Goal: Task Accomplishment & Management: Complete application form

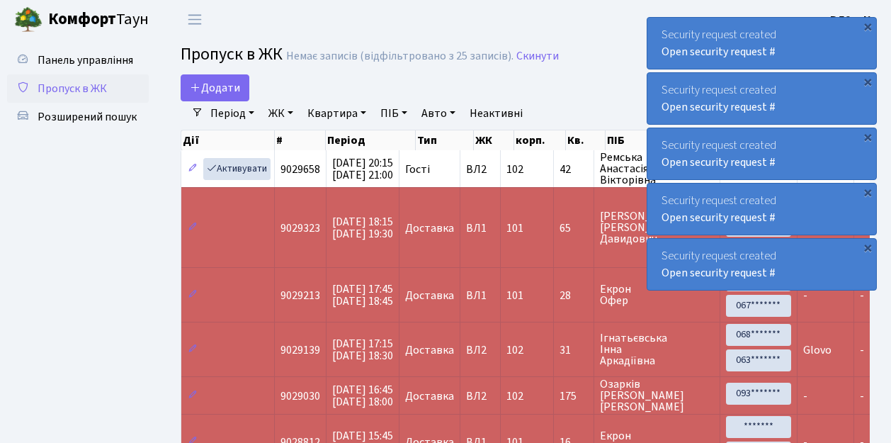
select select "25"
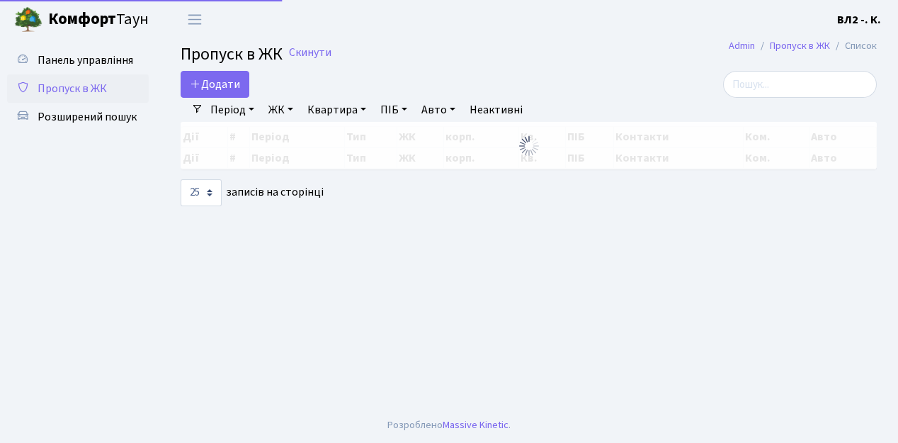
select select "25"
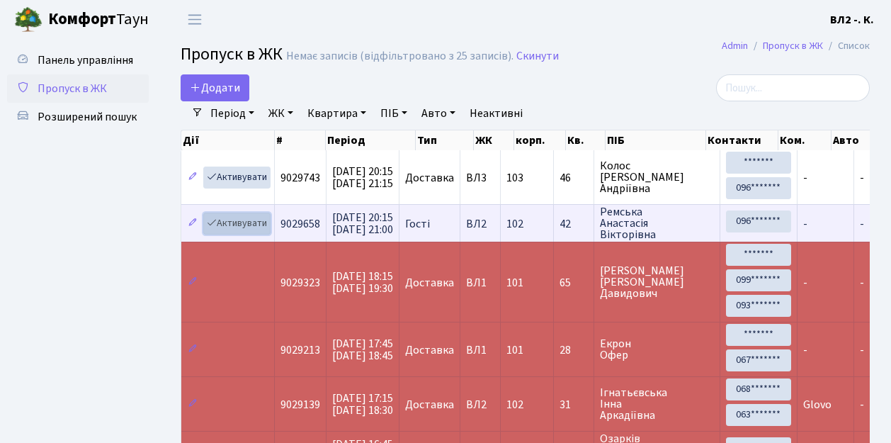
click at [265, 229] on link "Активувати" at bounding box center [236, 223] width 67 height 22
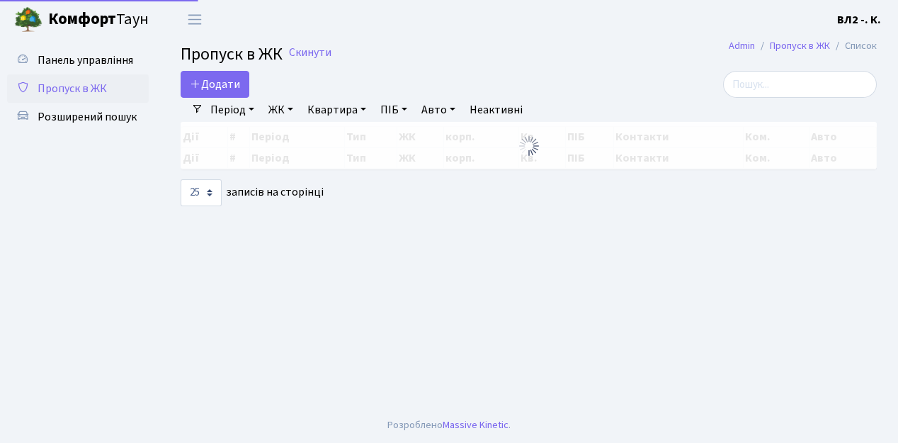
select select "25"
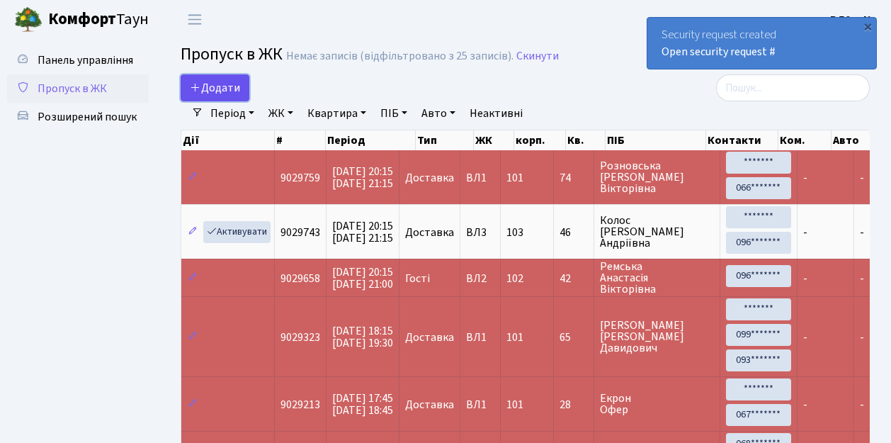
click at [241, 96] on link "Додати" at bounding box center [215, 87] width 69 height 27
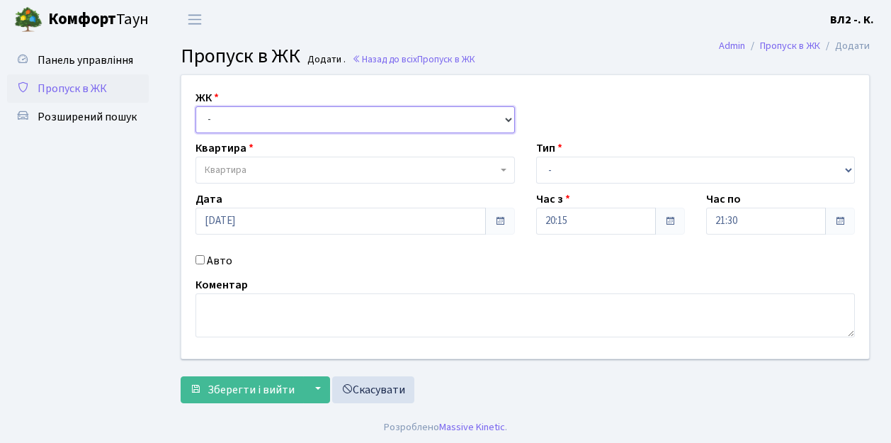
click at [504, 117] on select "- ВЛ1, Ужгородський пров., 4/1 ВЛ2, Голосіївський просп., 76 ВЛ3, пр.Голосіївсь…" at bounding box center [354, 119] width 319 height 27
select select "317"
click at [195, 106] on select "- ВЛ1, Ужгородський пров., 4/1 ВЛ2, Голосіївський просп., 76 ВЛ3, пр.Голосіївсь…" at bounding box center [354, 119] width 319 height 27
select select
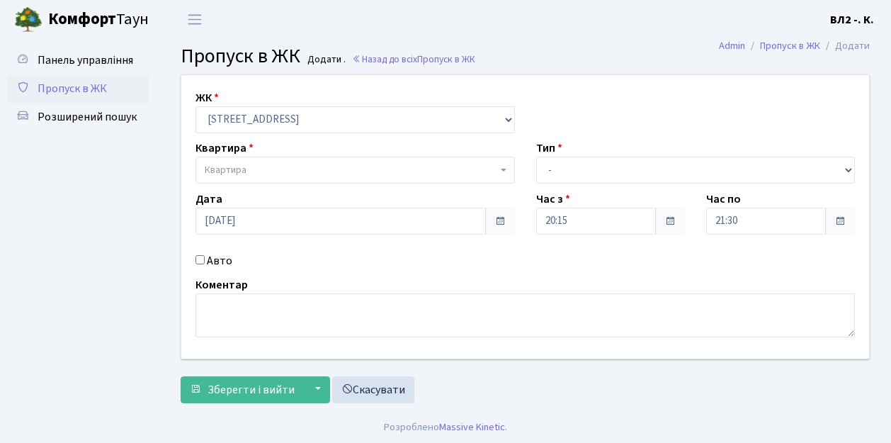
click at [499, 167] on span "Квартира" at bounding box center [354, 170] width 319 height 27
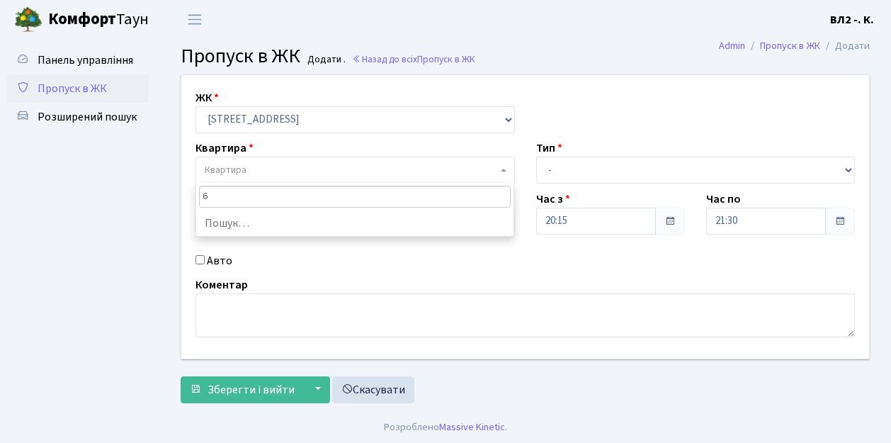
type input "61"
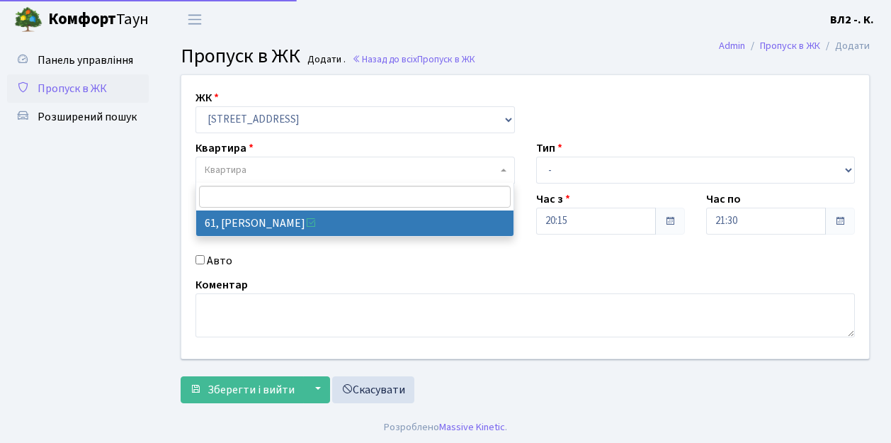
select select "38122"
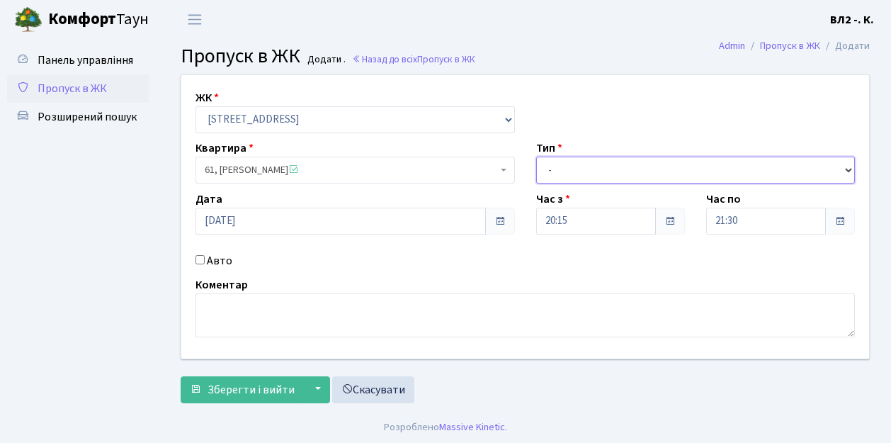
click at [846, 168] on select "- Доставка Таксі Гості Сервіс" at bounding box center [695, 170] width 319 height 27
select select "1"
click at [536, 157] on select "- Доставка Таксі Гості Сервіс" at bounding box center [695, 170] width 319 height 27
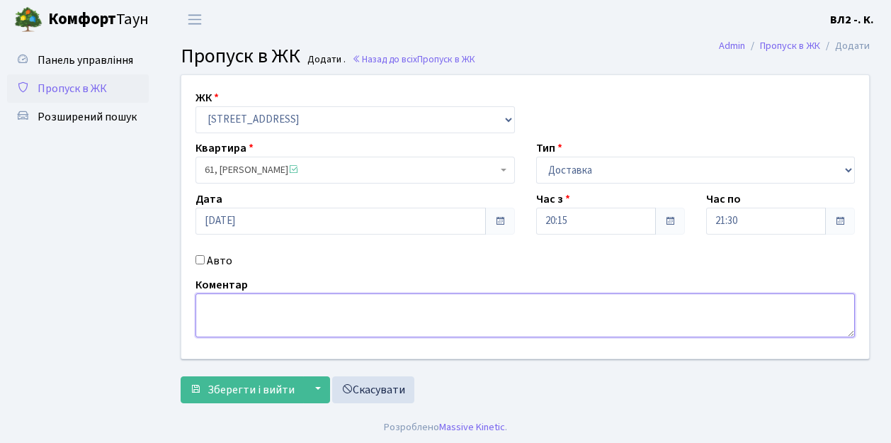
click at [215, 302] on textarea at bounding box center [524, 315] width 659 height 44
type textarea "Glovo 20-24"
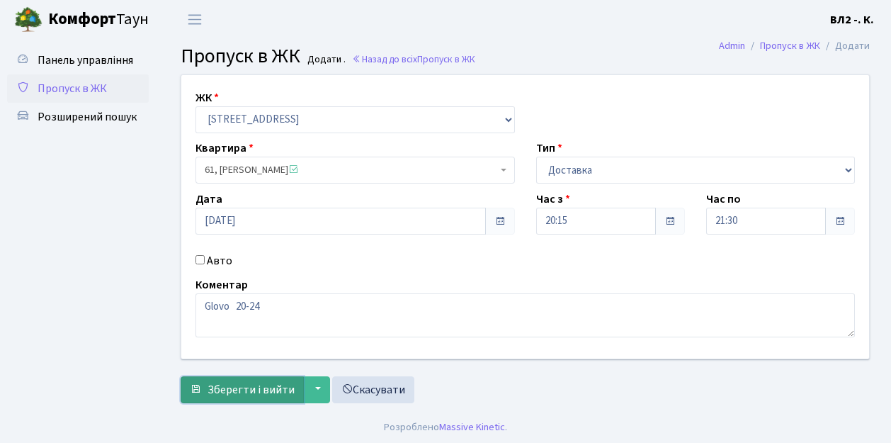
click at [222, 395] on span "Зберегти і вийти" at bounding box center [251, 390] width 87 height 16
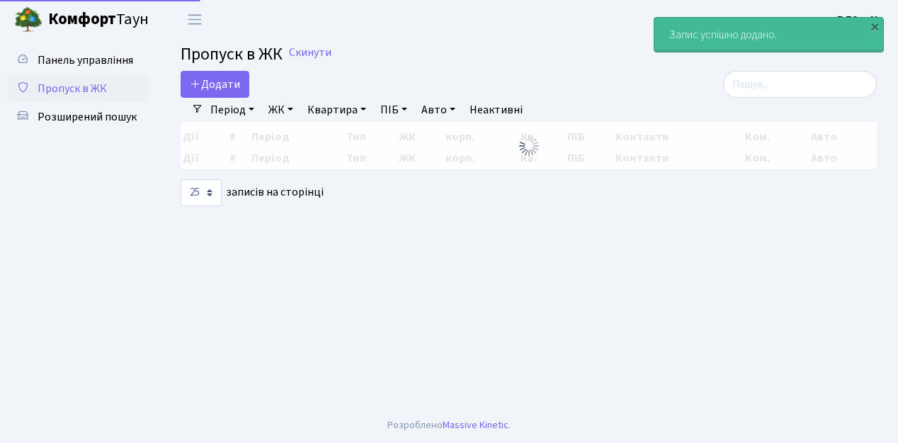
select select "25"
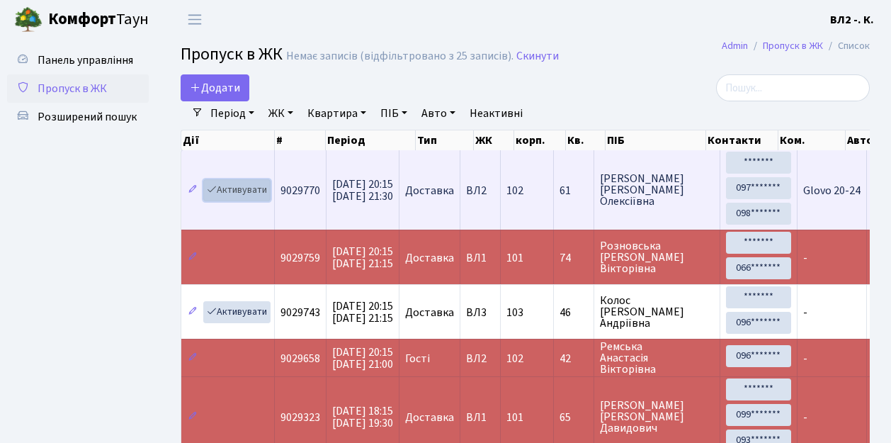
click at [263, 197] on link "Активувати" at bounding box center [236, 190] width 67 height 22
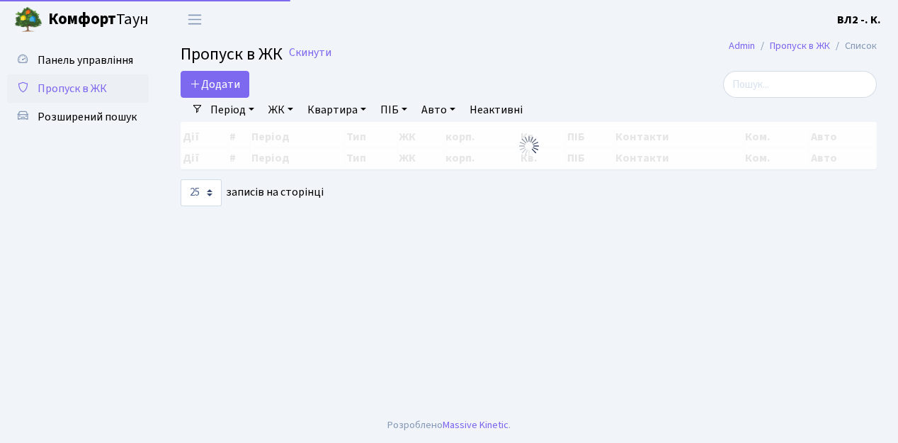
select select "25"
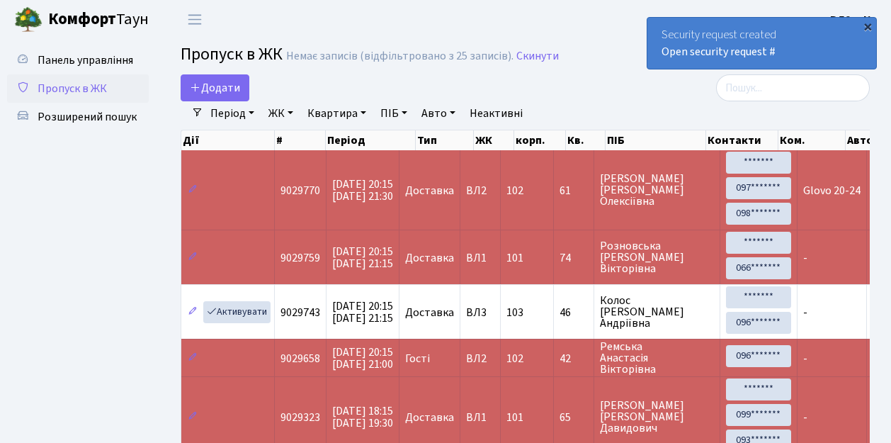
click at [870, 28] on div "×" at bounding box center [868, 26] width 14 height 14
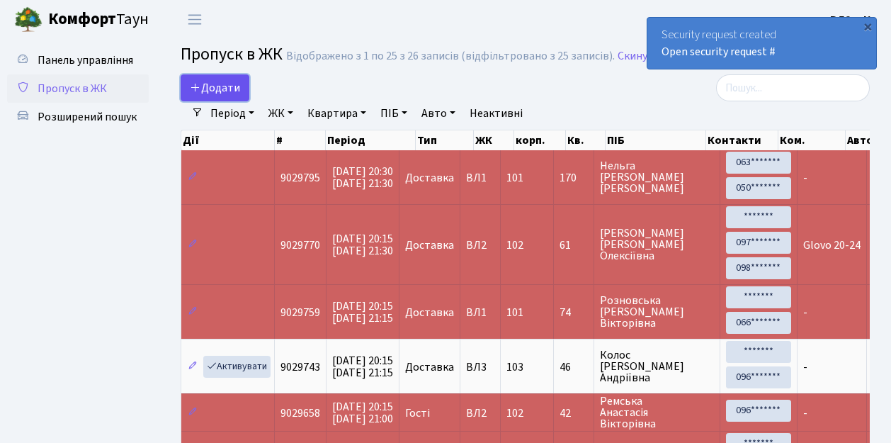
click at [240, 97] on link "Додати" at bounding box center [215, 87] width 69 height 27
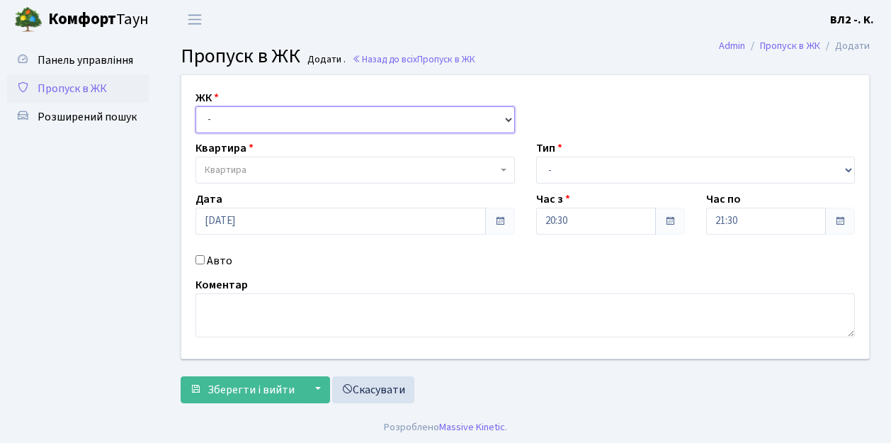
click at [503, 118] on select "- [STREET_ADDRESS][PERSON_NAME]" at bounding box center [354, 119] width 319 height 27
select select "317"
click at [195, 106] on select "- [STREET_ADDRESS][PERSON_NAME]" at bounding box center [354, 119] width 319 height 27
select select
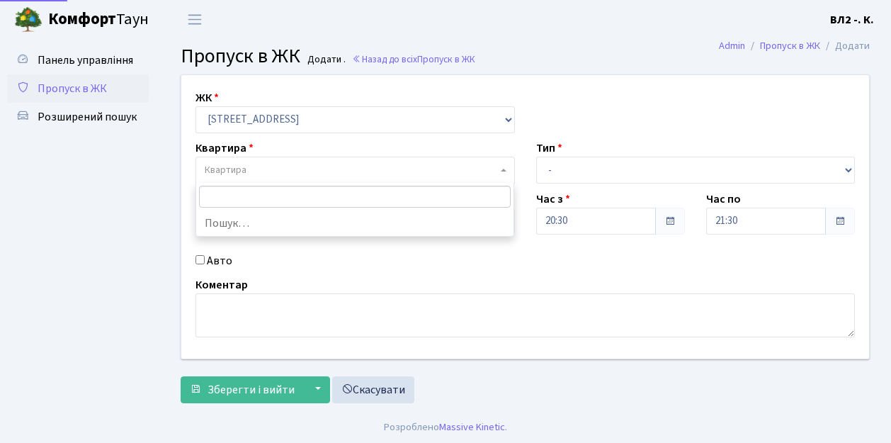
click at [499, 166] on span "Квартира" at bounding box center [354, 170] width 319 height 27
type input "16"
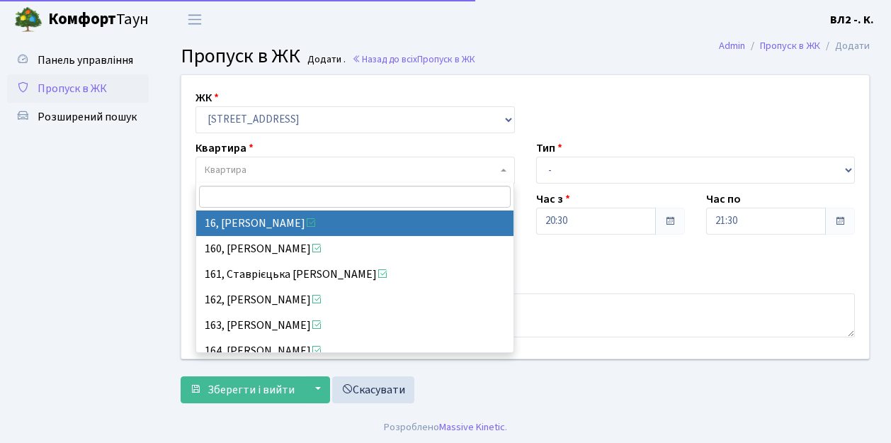
select select "37987"
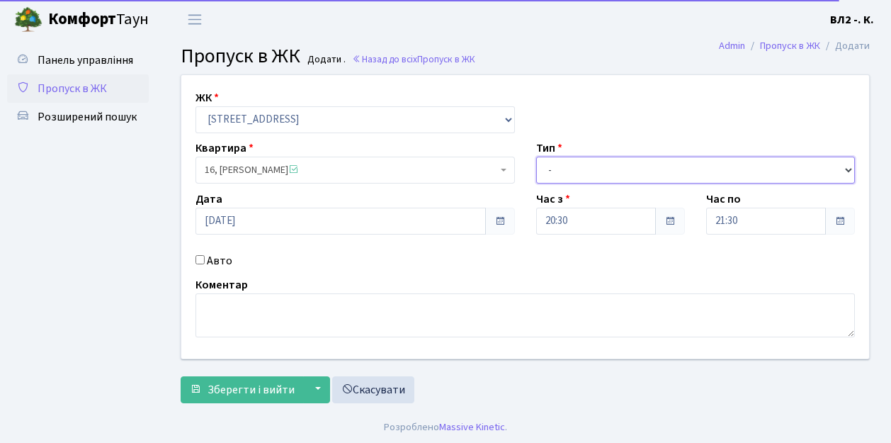
drag, startPoint x: 850, startPoint y: 168, endPoint x: 771, endPoint y: 147, distance: 81.9
click at [850, 168] on select "- Доставка Таксі Гості Сервіс" at bounding box center [695, 170] width 319 height 27
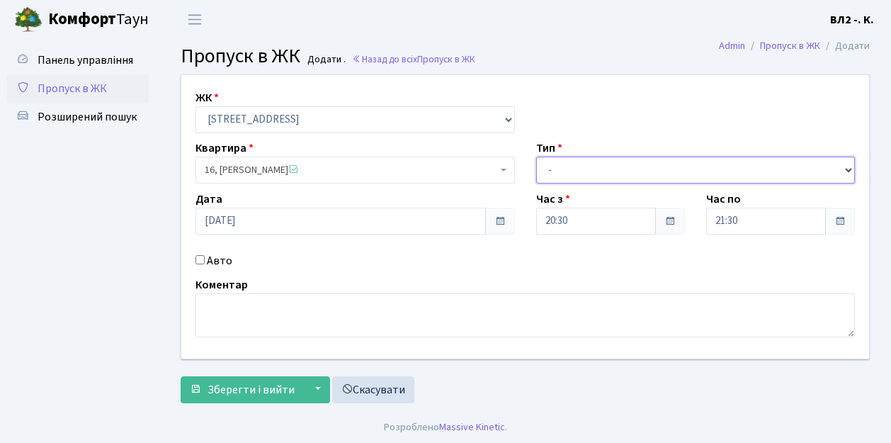
select select "1"
click at [536, 157] on select "- Доставка Таксі Гості Сервіс" at bounding box center [695, 170] width 319 height 27
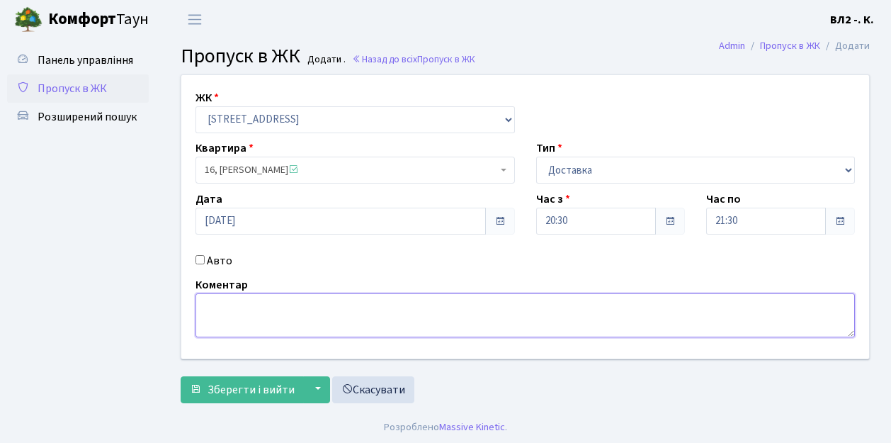
click at [208, 306] on textarea at bounding box center [524, 315] width 659 height 44
type textarea "Loko 20-35"
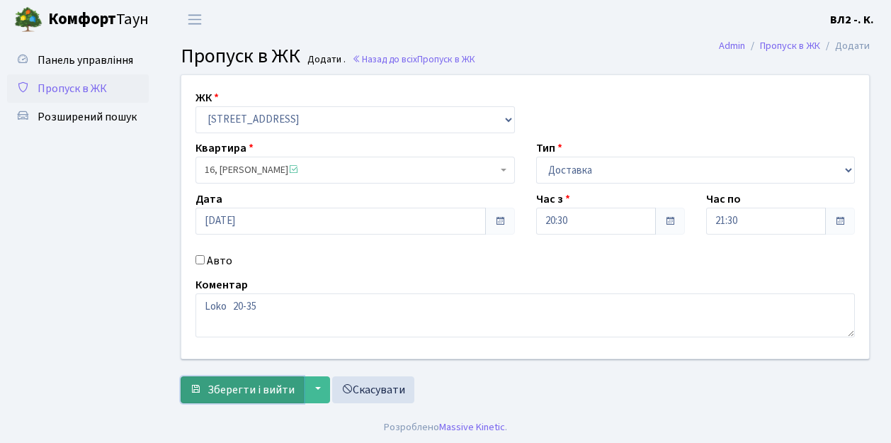
click at [221, 388] on span "Зберегти і вийти" at bounding box center [251, 390] width 87 height 16
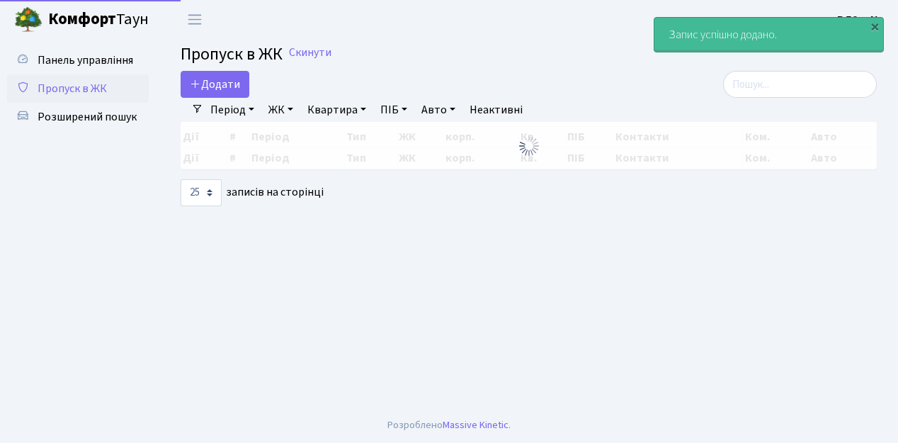
select select "25"
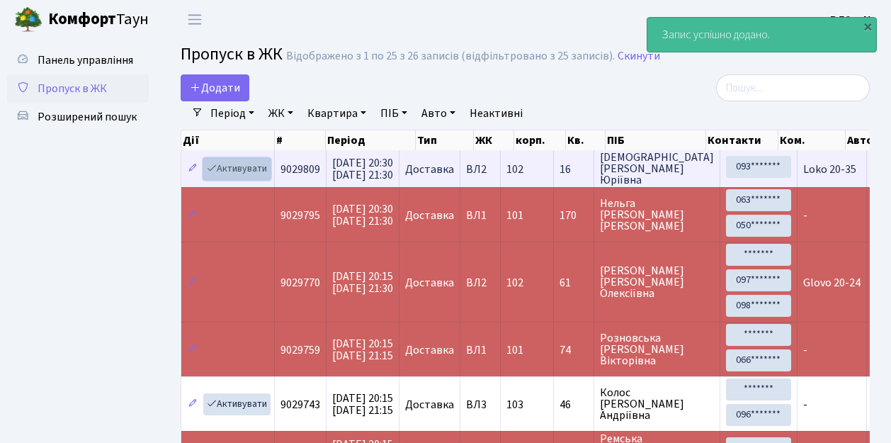
click at [266, 177] on link "Активувати" at bounding box center [236, 169] width 67 height 22
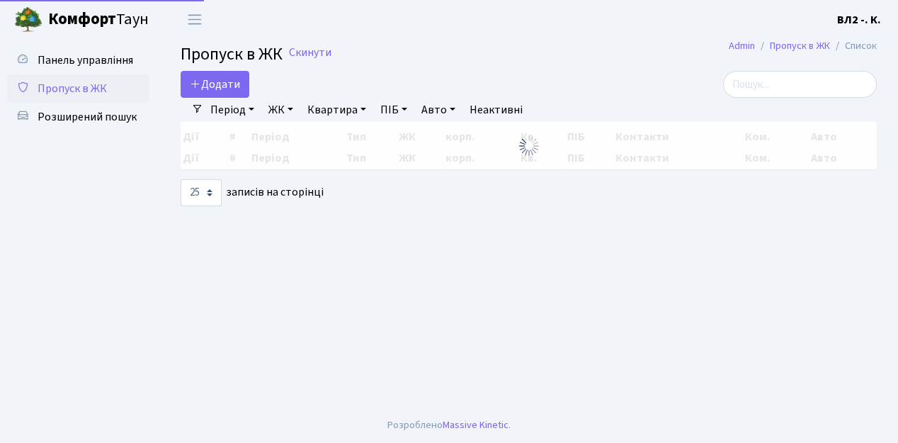
select select "25"
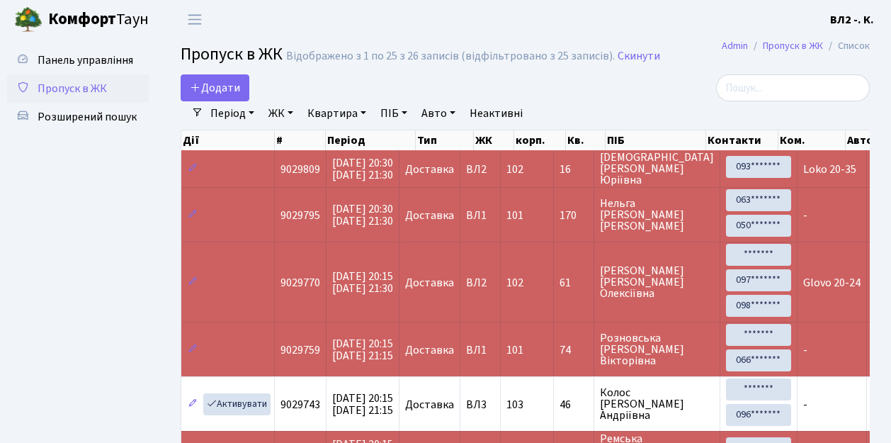
click at [501, 234] on td "ВЛ1" at bounding box center [480, 214] width 40 height 55
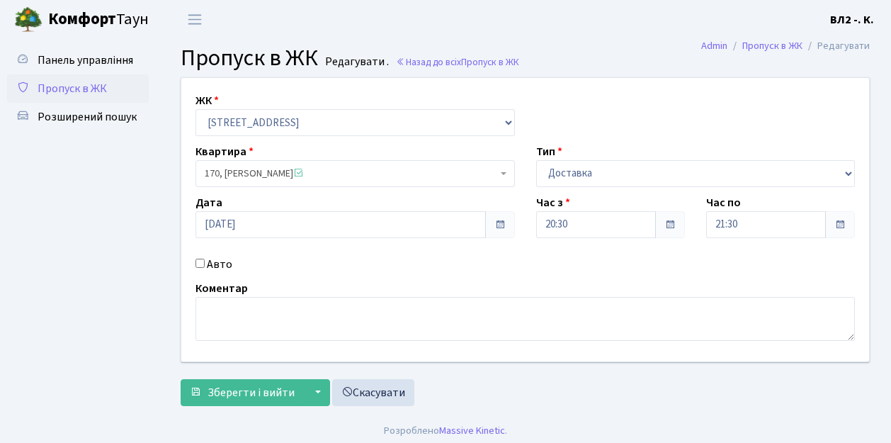
click at [95, 83] on span "Пропуск в ЖК" at bounding box center [72, 89] width 69 height 16
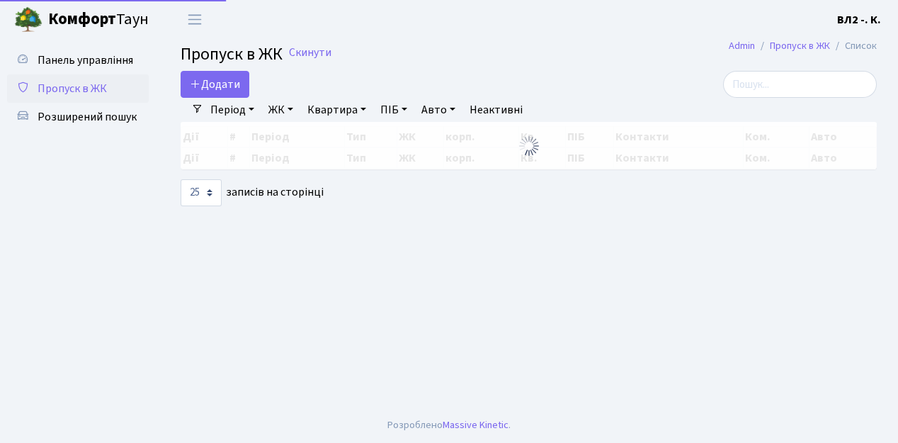
select select "25"
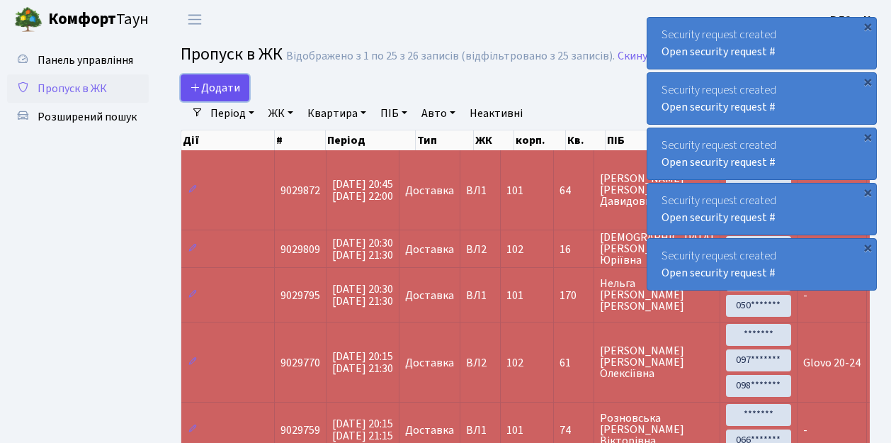
click at [239, 96] on link "Додати" at bounding box center [215, 87] width 69 height 27
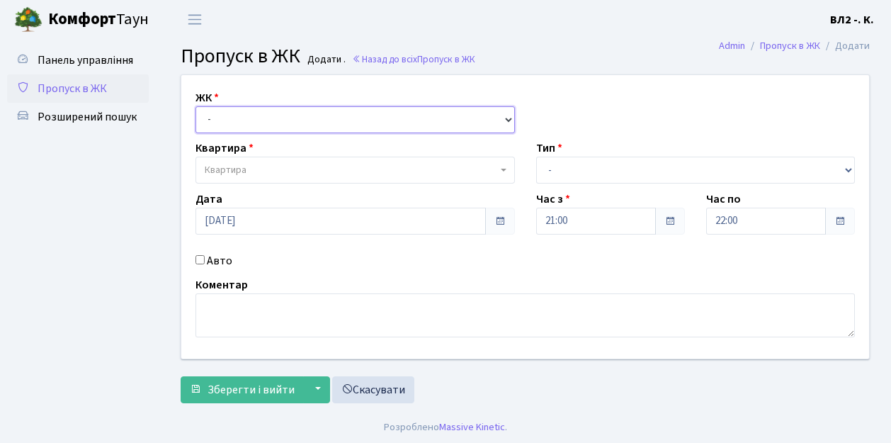
click at [507, 115] on select "- [STREET_ADDRESS][PERSON_NAME]" at bounding box center [354, 119] width 319 height 27
select select "317"
click at [195, 106] on select "- [STREET_ADDRESS][PERSON_NAME]" at bounding box center [354, 119] width 319 height 27
select select
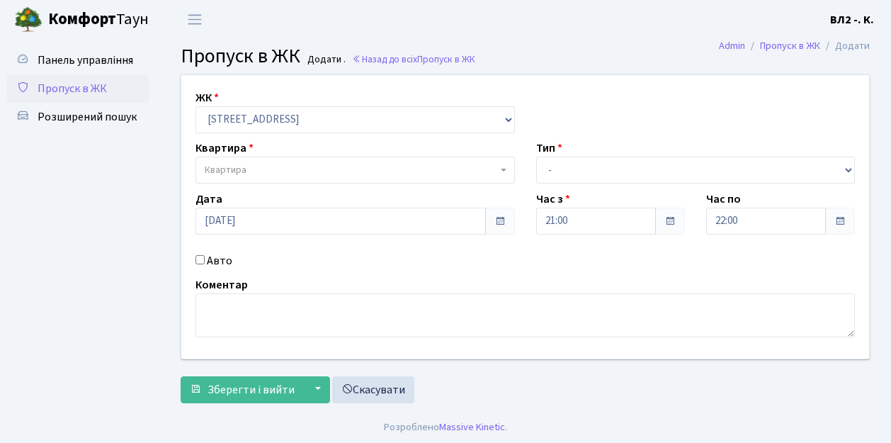
click at [500, 166] on span "Квартира" at bounding box center [354, 170] width 319 height 27
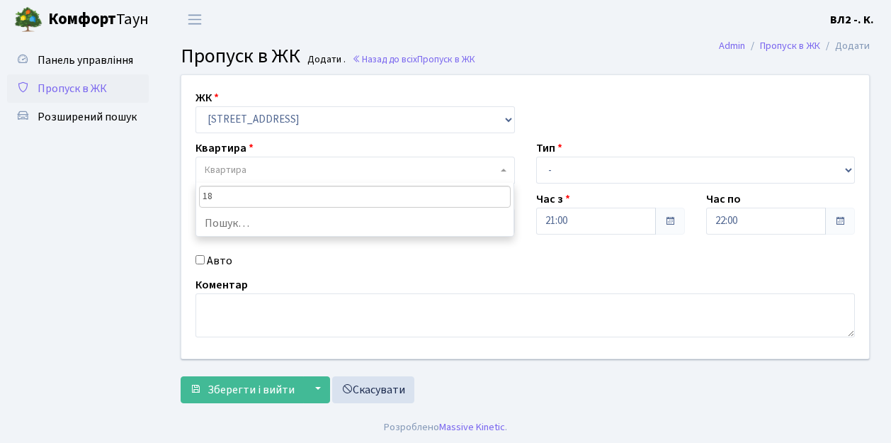
type input "188"
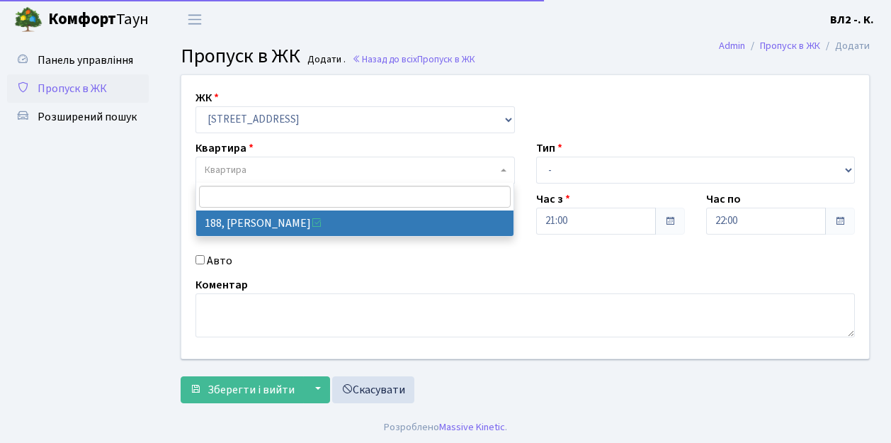
select select "40000"
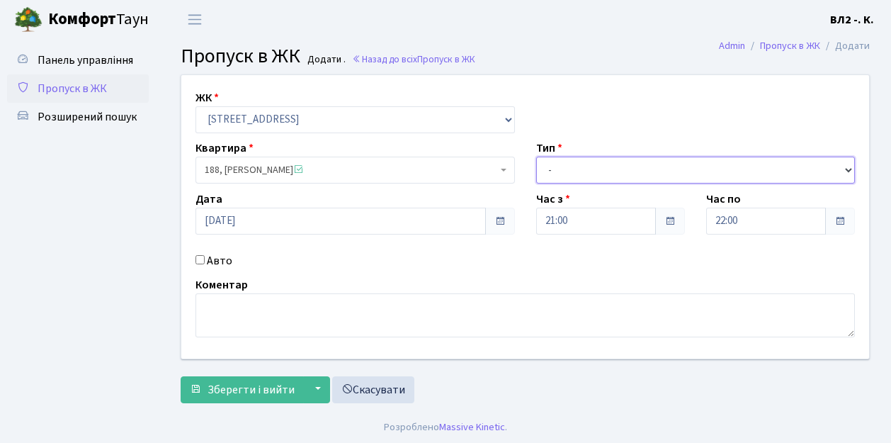
click at [846, 169] on select "- Доставка Таксі Гості Сервіс" at bounding box center [695, 170] width 319 height 27
select select "1"
click at [536, 157] on select "- Доставка Таксі Гості Сервіс" at bounding box center [695, 170] width 319 height 27
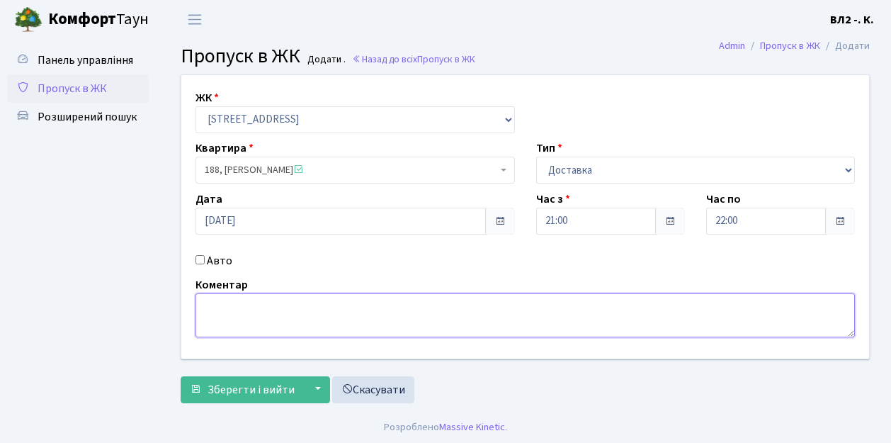
drag, startPoint x: 203, startPoint y: 300, endPoint x: 437, endPoint y: 334, distance: 236.3
click at [205, 299] on textarea at bounding box center [524, 315] width 659 height 44
type textarea "21-02"
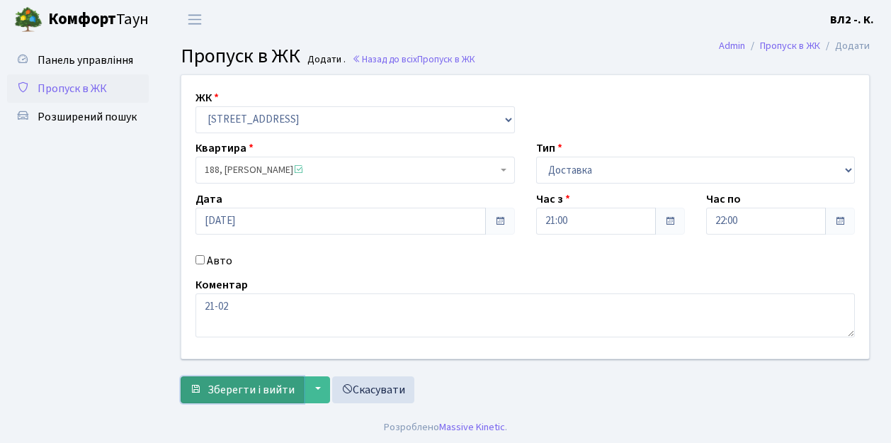
click at [212, 395] on span "Зберегти і вийти" at bounding box center [251, 390] width 87 height 16
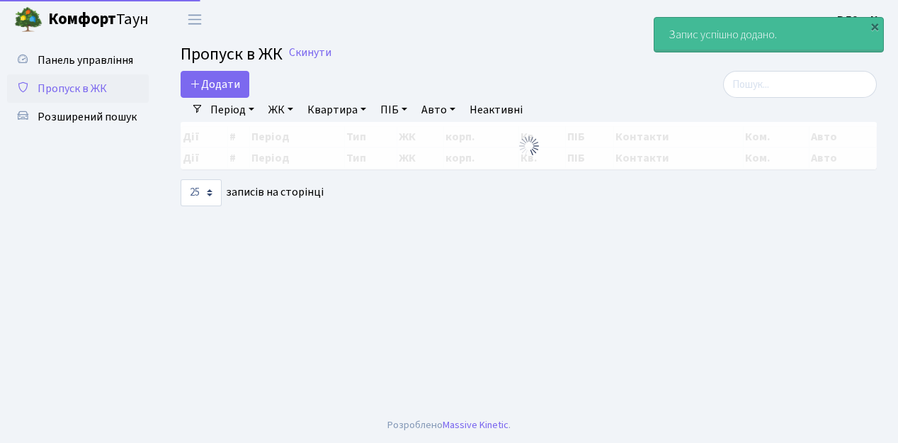
select select "25"
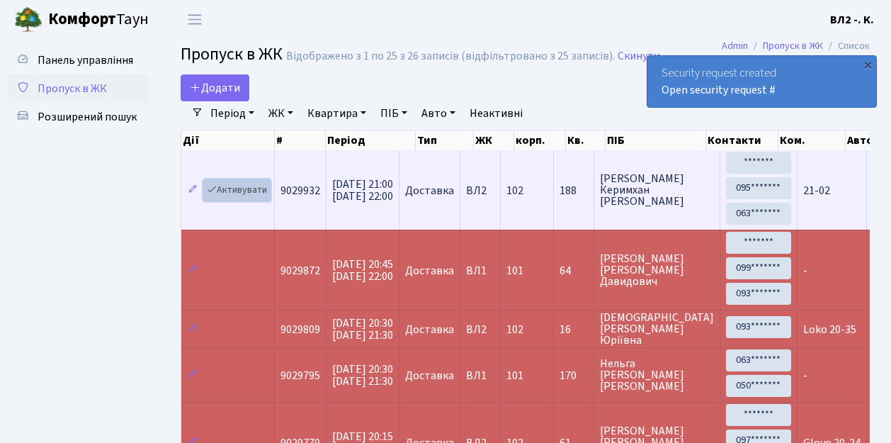
click at [261, 197] on link "Активувати" at bounding box center [236, 190] width 67 height 22
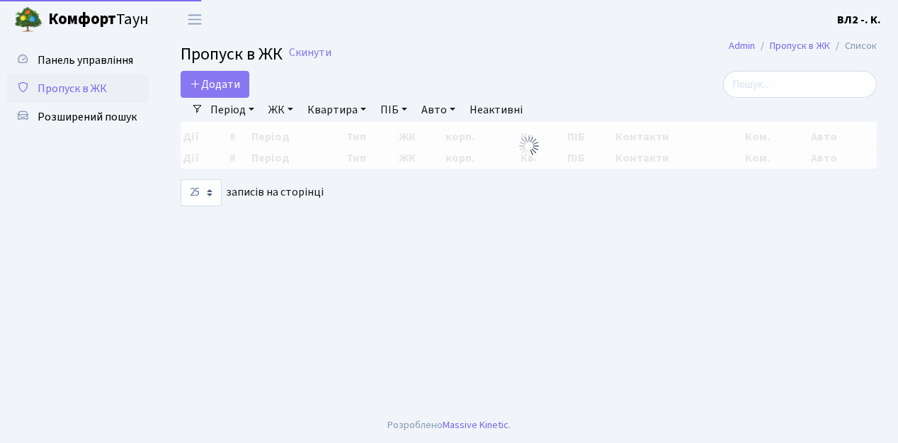
select select "25"
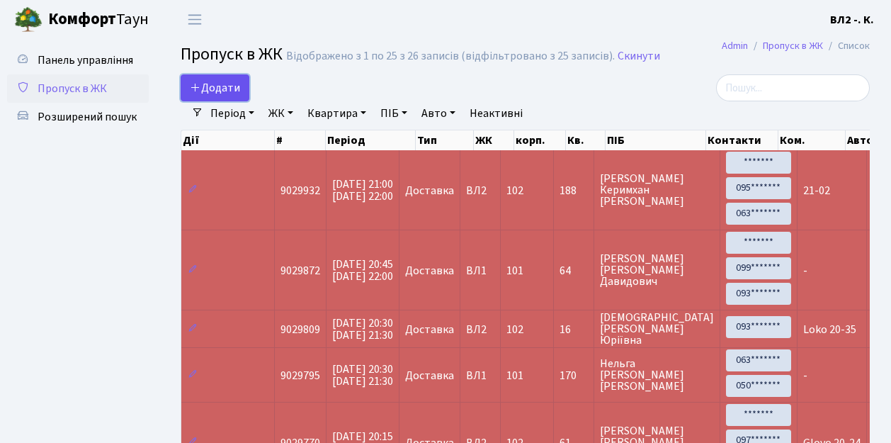
click at [242, 98] on link "Додати" at bounding box center [215, 87] width 69 height 27
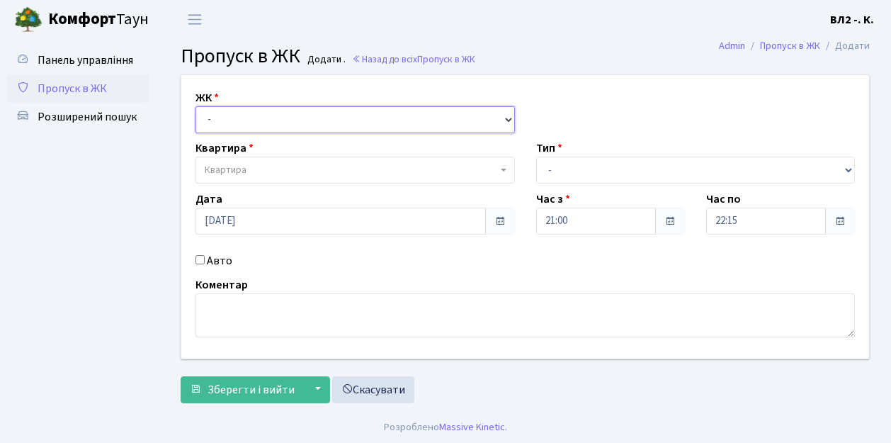
click at [504, 117] on select "- [STREET_ADDRESS][PERSON_NAME]" at bounding box center [354, 119] width 319 height 27
select select "317"
click at [195, 106] on select "- [STREET_ADDRESS][PERSON_NAME]" at bounding box center [354, 119] width 319 height 27
select select
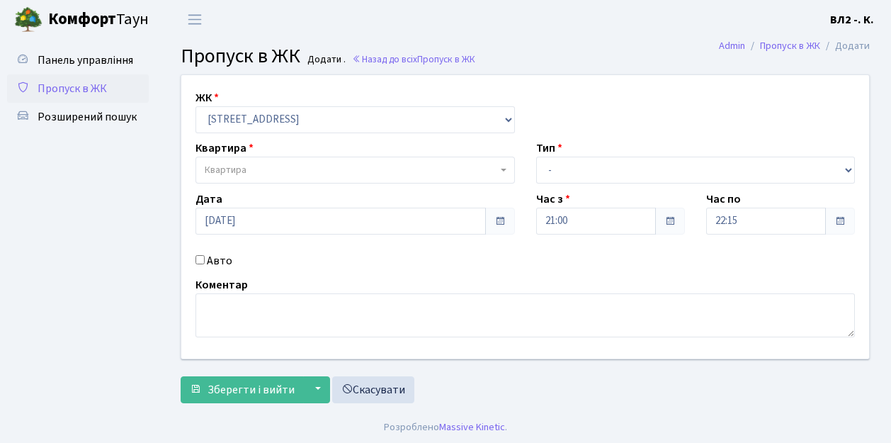
click at [505, 171] on b at bounding box center [504, 170] width 6 height 3
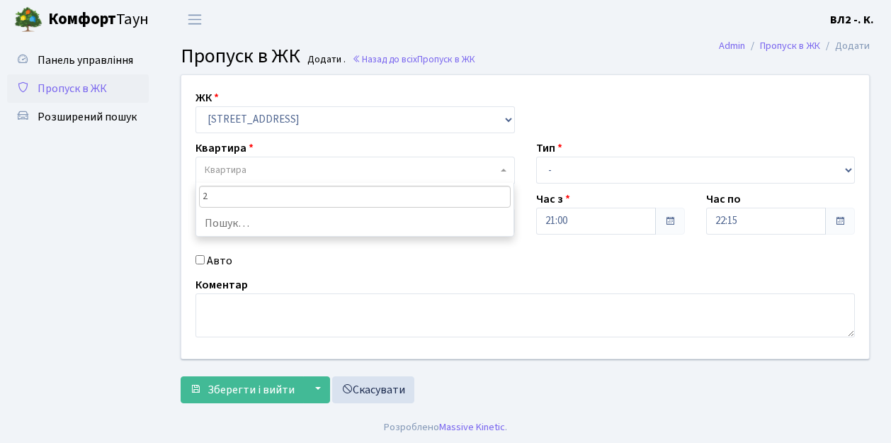
type input "27"
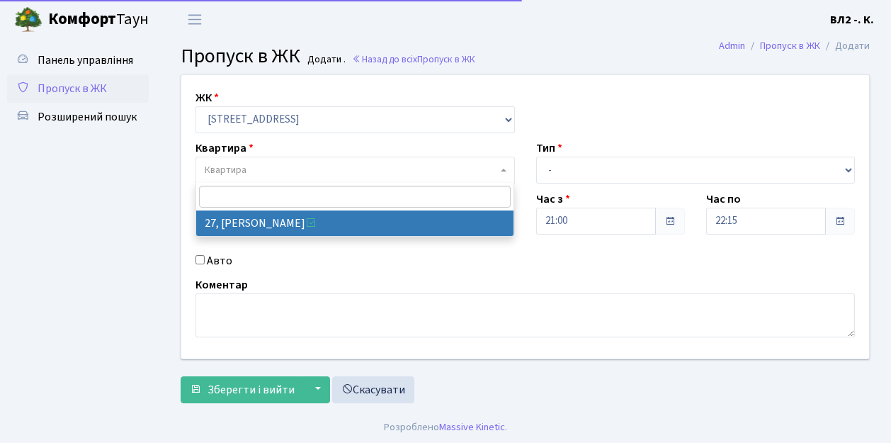
select select "38020"
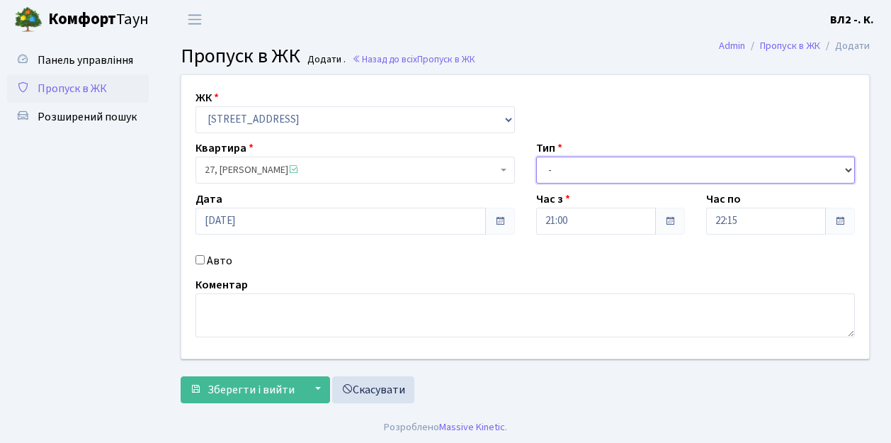
click at [849, 169] on select "- Доставка Таксі Гості Сервіс" at bounding box center [695, 170] width 319 height 27
select select "1"
click at [536, 157] on select "- Доставка Таксі Гості Сервіс" at bounding box center [695, 170] width 319 height 27
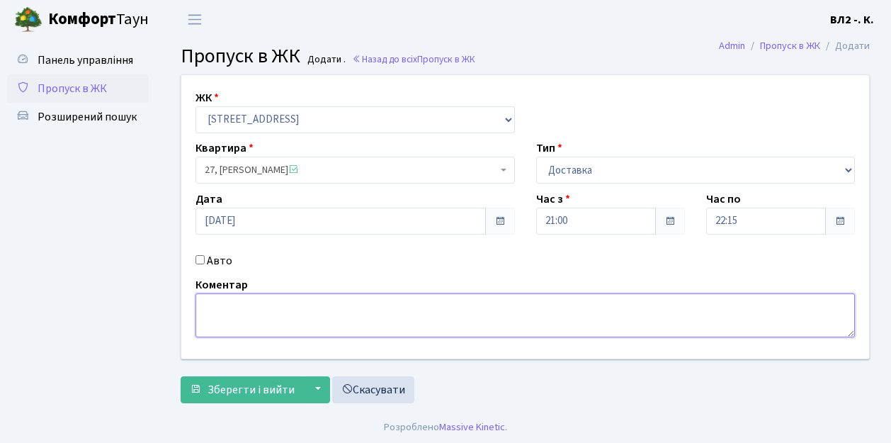
click at [203, 303] on textarea at bounding box center [524, 315] width 659 height 44
type textarea "Glovo 21-10"
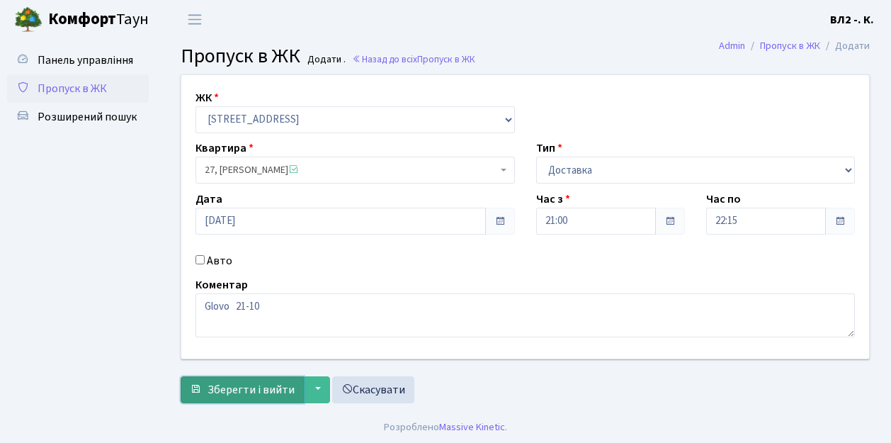
click at [238, 396] on button "Зберегти і вийти" at bounding box center [242, 389] width 123 height 27
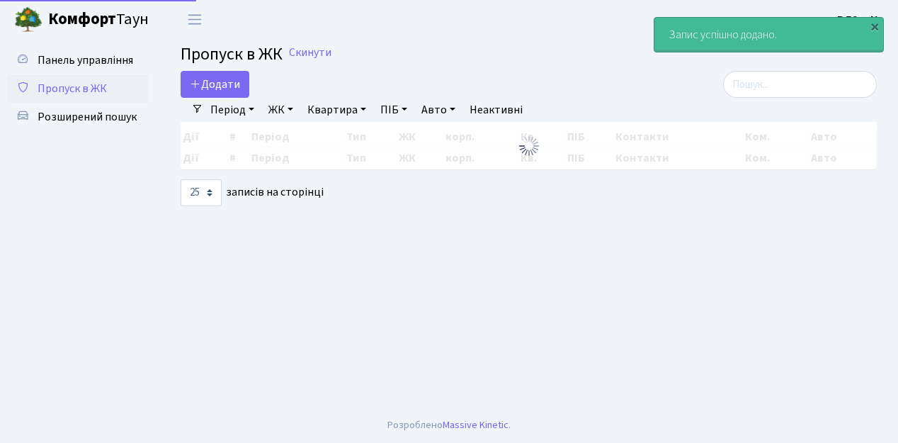
select select "25"
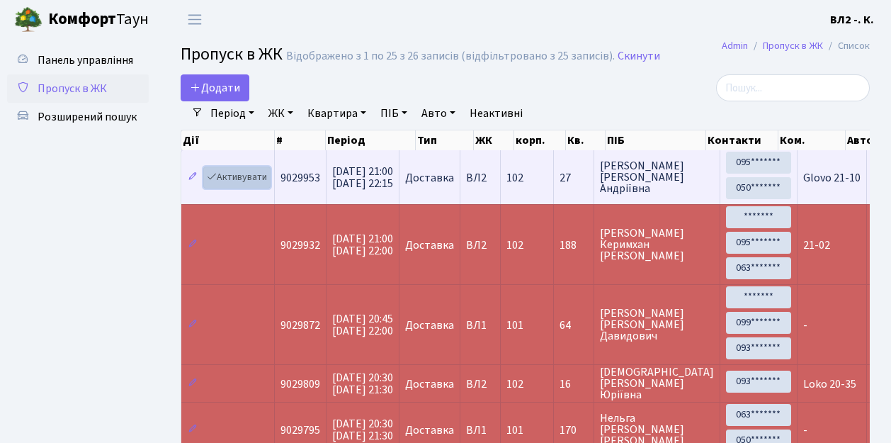
click at [263, 186] on link "Активувати" at bounding box center [236, 177] width 67 height 22
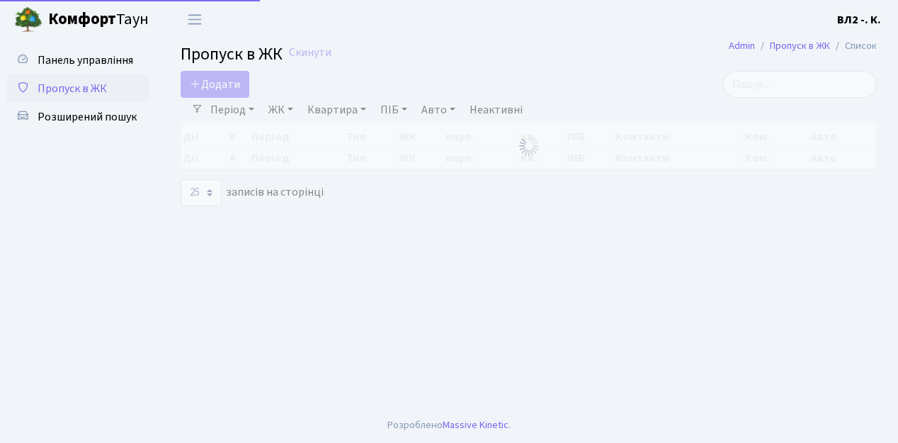
select select "25"
